Goal: Transaction & Acquisition: Purchase product/service

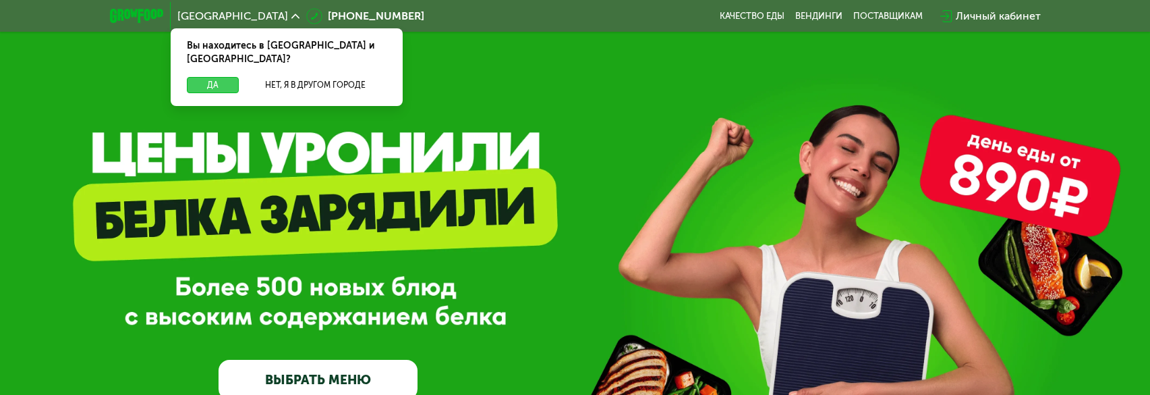
click at [219, 77] on button "Да" at bounding box center [213, 85] width 52 height 16
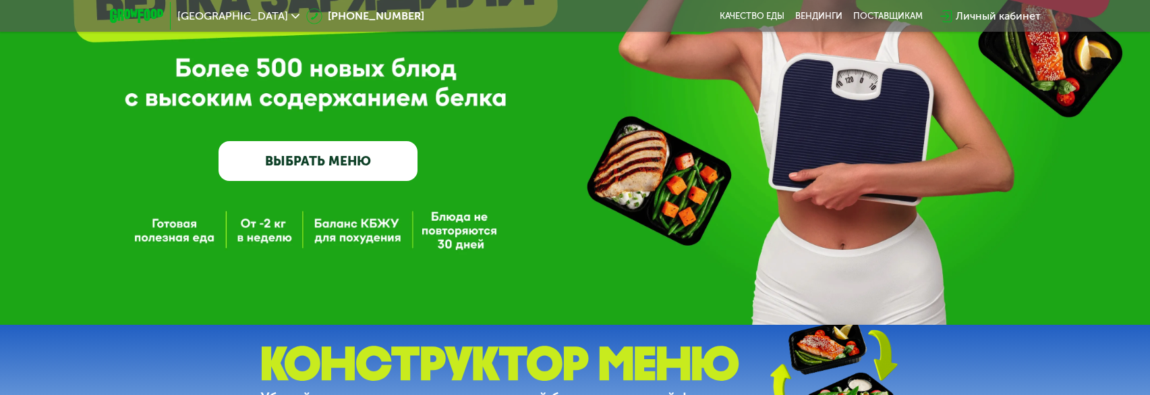
scroll to position [337, 0]
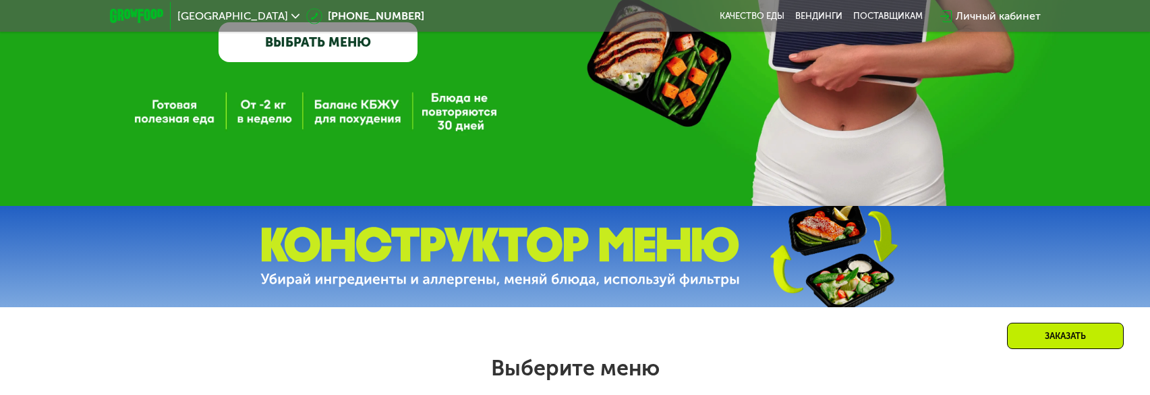
click at [344, 45] on link "ВЫБРАТЬ МЕНЮ" at bounding box center [318, 42] width 199 height 40
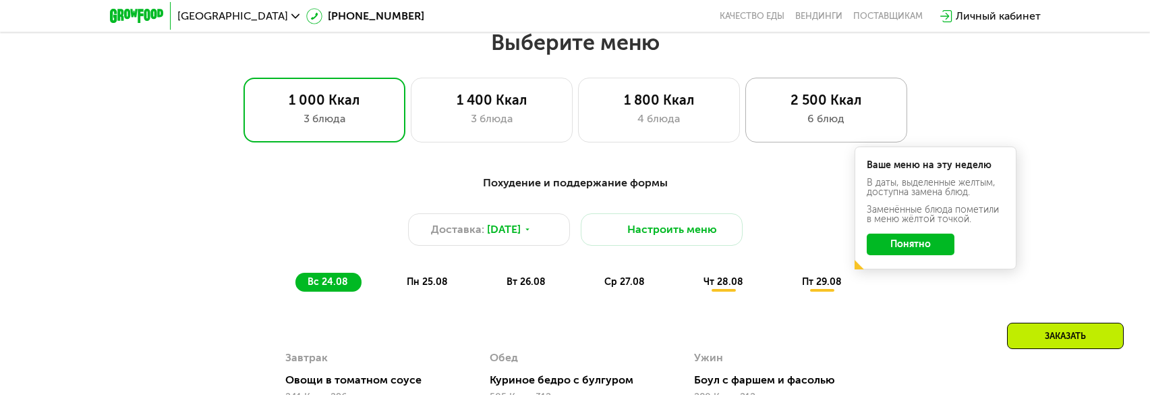
scroll to position [664, 0]
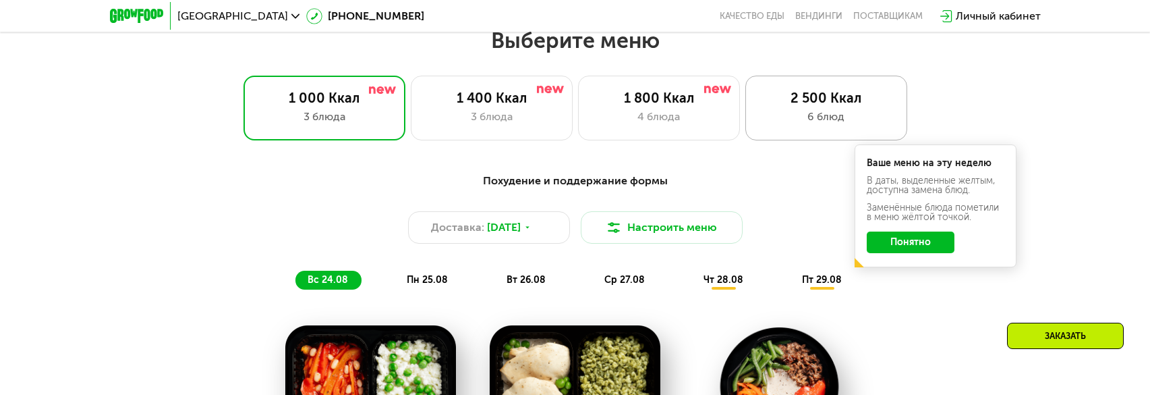
click at [817, 106] on div "2 500 Ккал" at bounding box center [826, 98] width 134 height 16
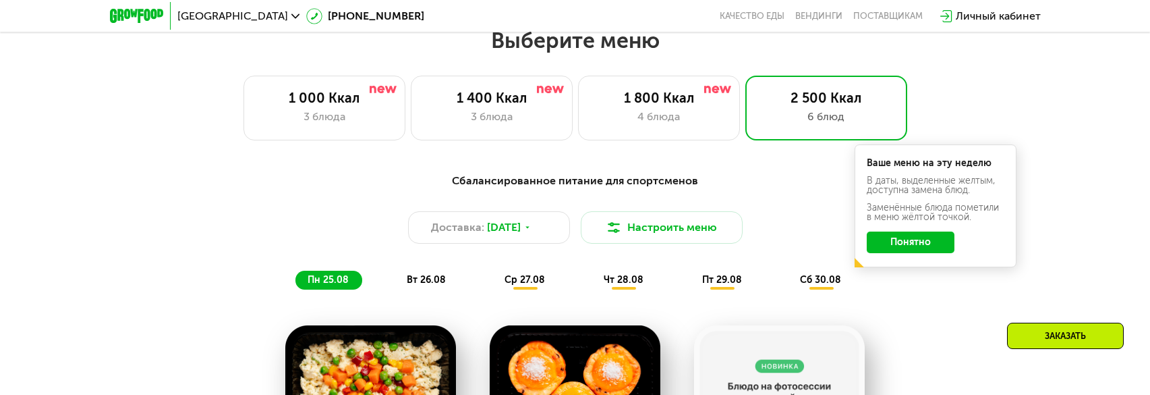
click at [915, 243] on button "Понятно" at bounding box center [911, 242] width 88 height 22
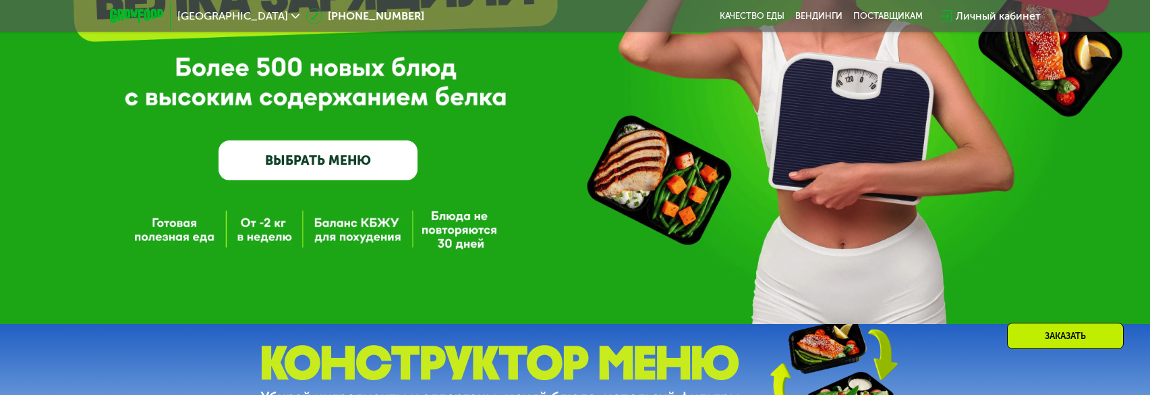
scroll to position [202, 0]
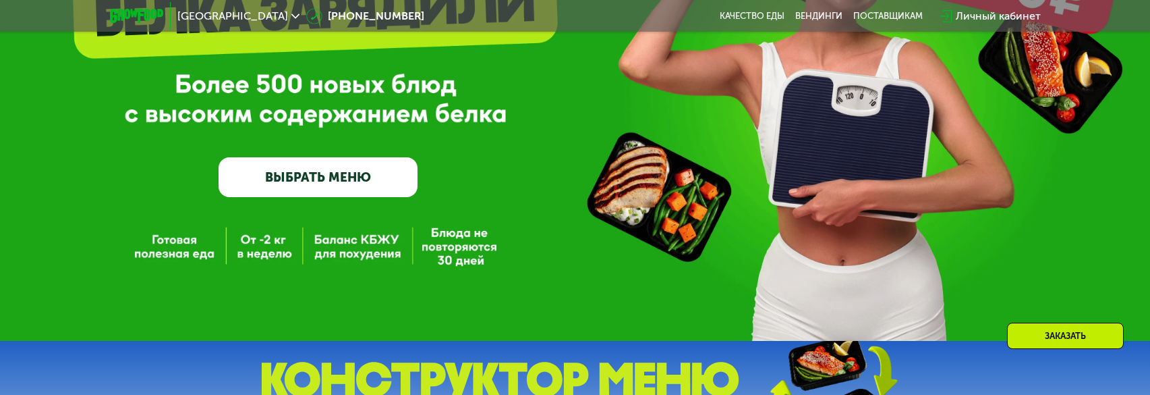
click at [349, 181] on link "ВЫБРАТЬ МЕНЮ" at bounding box center [318, 177] width 199 height 40
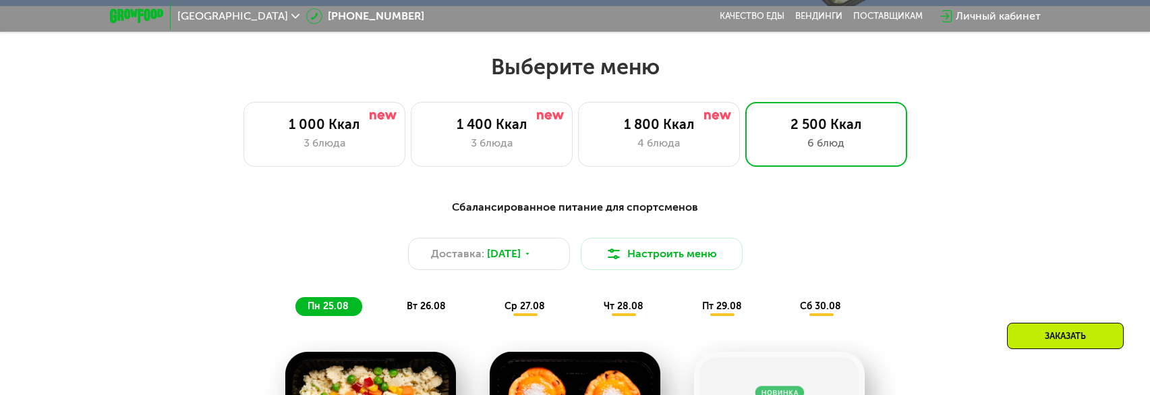
scroll to position [664, 0]
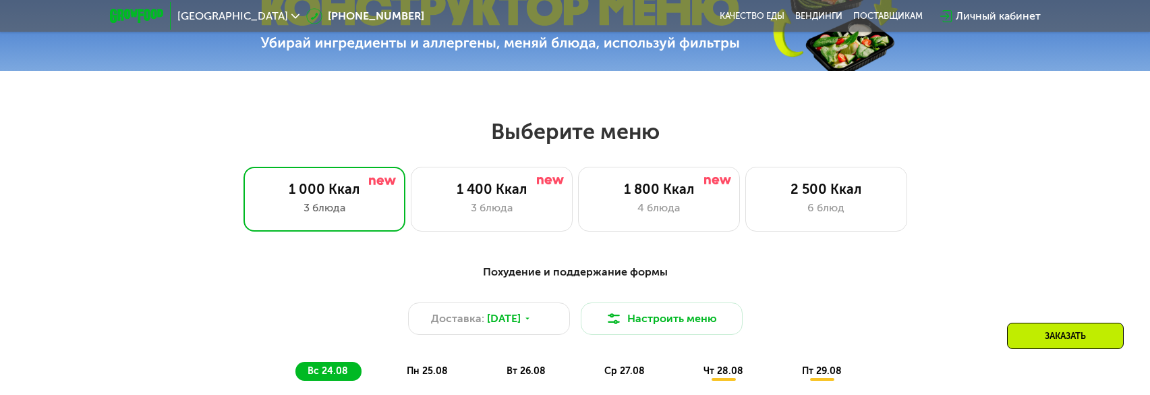
scroll to position [607, 0]
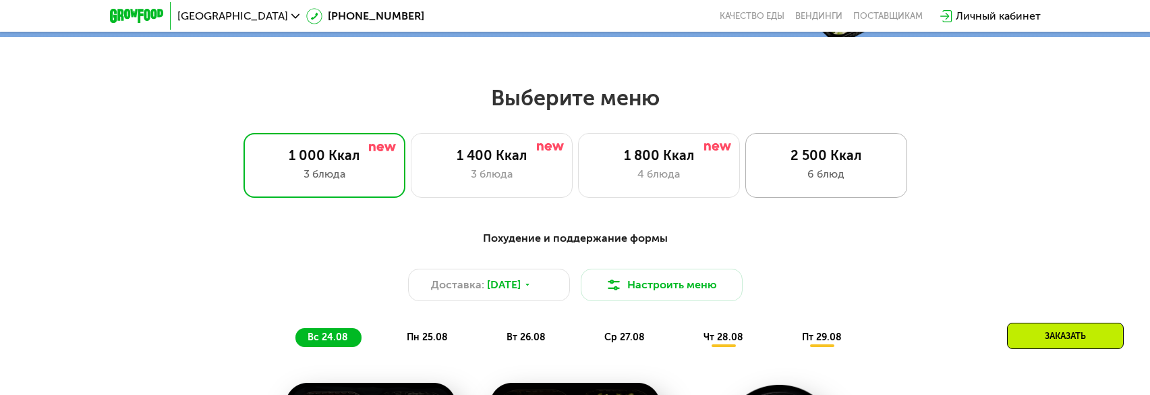
click at [807, 163] on div "2 500 Ккал" at bounding box center [826, 155] width 134 height 16
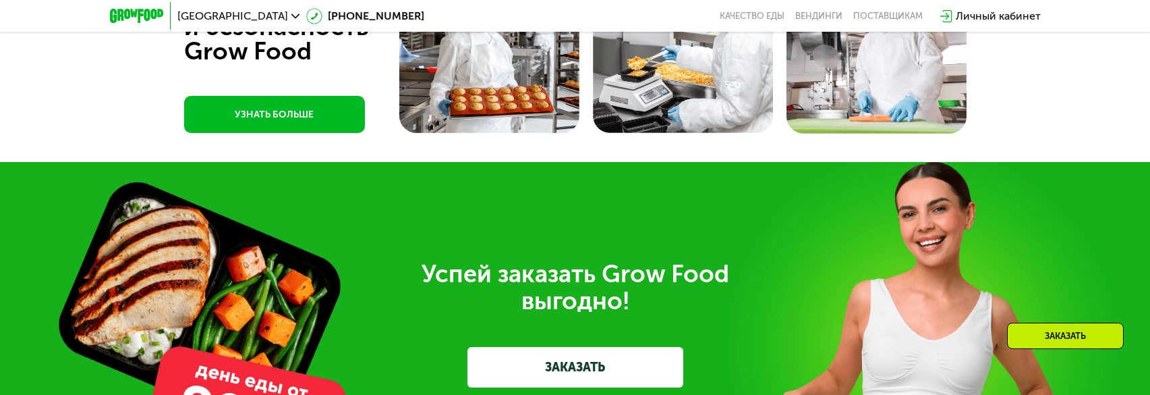
scroll to position [4571, 0]
